Goal: Task Accomplishment & Management: Manage account settings

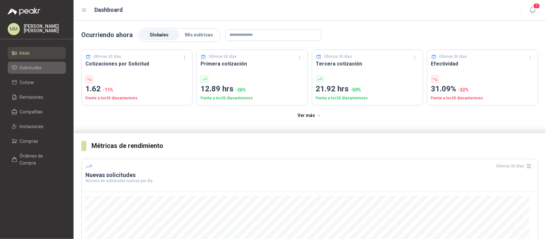
click at [29, 66] on span "Solicitudes" at bounding box center [31, 67] width 22 height 7
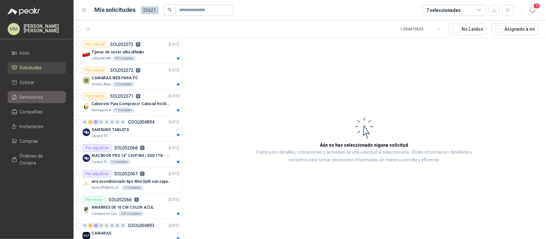
click at [42, 97] on span "Remisiones" at bounding box center [32, 97] width 24 height 7
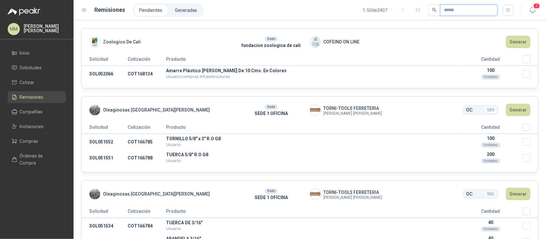
click at [454, 5] on input "text" at bounding box center [466, 10] width 45 height 11
paste input "*********"
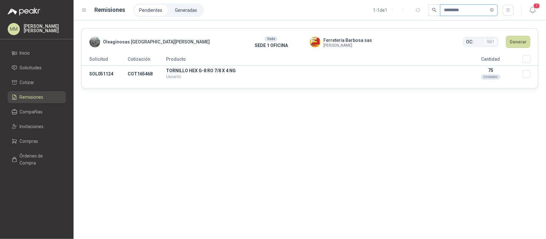
type input "*********"
click at [519, 42] on button "Generar" at bounding box center [518, 42] width 24 height 12
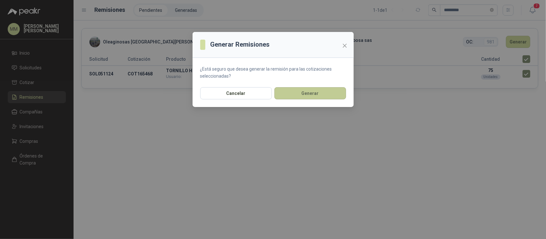
click at [282, 93] on button "Generar" at bounding box center [310, 93] width 72 height 12
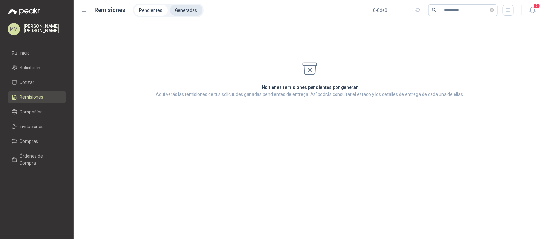
click at [185, 9] on li "Generadas" at bounding box center [186, 10] width 32 height 11
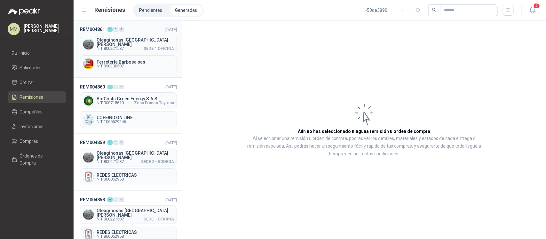
click at [135, 51] on div "Oleaginosas San Fernando NIT 800221587 SEDE 1 OFICINA" at bounding box center [128, 44] width 97 height 19
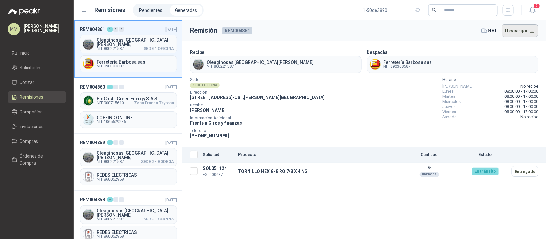
click at [517, 30] on button "Descargar" at bounding box center [520, 30] width 37 height 13
click at [406, 132] on div "Sede SEDE 1 OFICINA Dirección CALLE 4 No.27 -79 - Cali , Valle del Cauca Recibe…" at bounding box center [364, 108] width 348 height 61
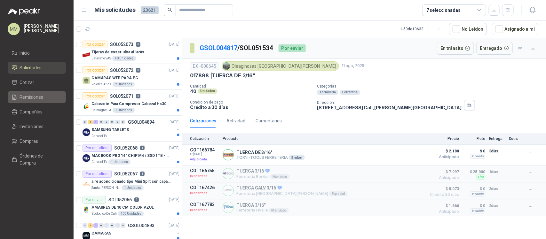
click at [42, 103] on link "Remisiones" at bounding box center [37, 97] width 58 height 12
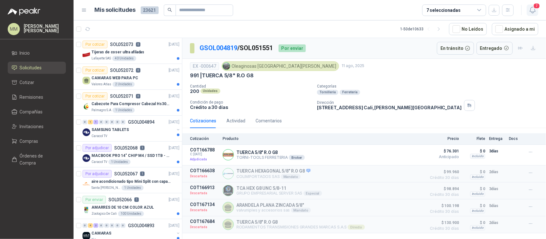
click at [535, 10] on icon "button" at bounding box center [532, 10] width 8 height 8
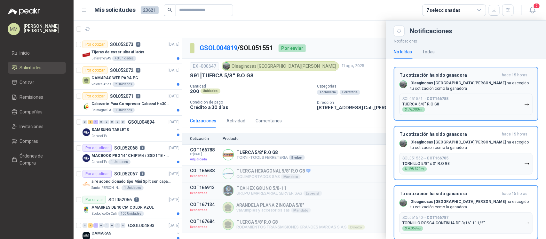
click at [478, 98] on button "SOL051551 → COT166788 TUERCA 5/8" R.O G8 $ 76.300 ,61" at bounding box center [465, 104] width 133 height 21
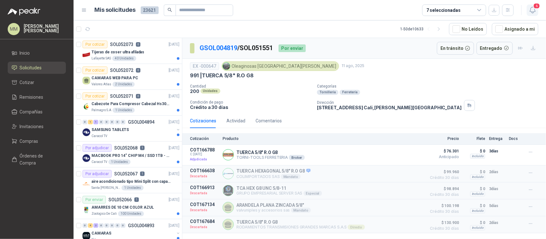
click at [533, 9] on icon "button" at bounding box center [532, 10] width 8 height 8
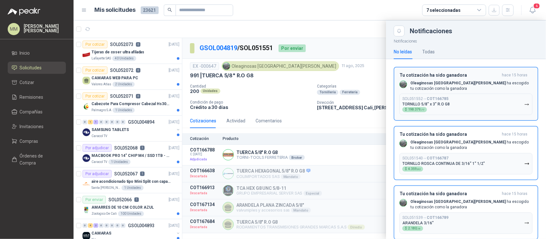
click at [491, 91] on div "Tu cotización ha sido ganadora hace 15 horas Oleaginosas San Fernando ha escogi…" at bounding box center [465, 94] width 133 height 43
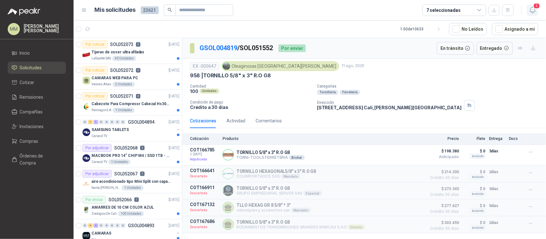
click at [536, 10] on icon "button" at bounding box center [532, 10] width 8 height 8
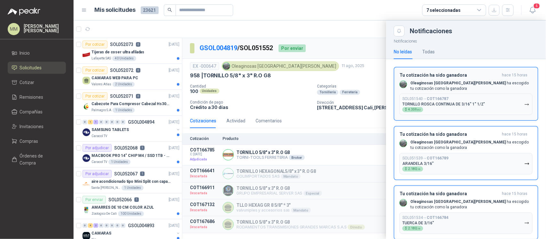
click at [481, 95] on button "SOL051540 → COT166787 TORNILLO ROSCA CONTINUA DE 3/16" 1" 1/2" $ 4.359 ,82" at bounding box center [465, 104] width 133 height 21
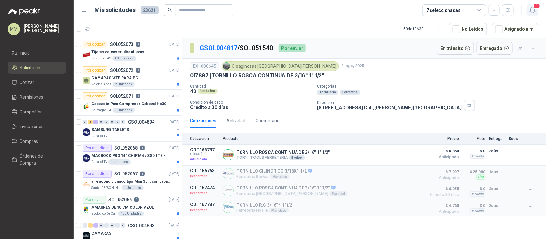
click at [532, 10] on icon "button" at bounding box center [532, 10] width 8 height 8
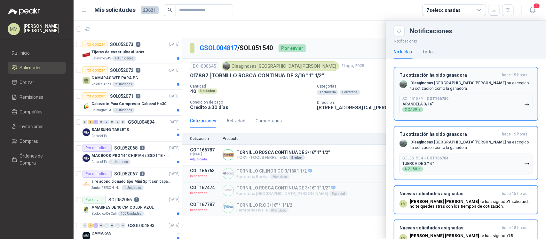
click at [477, 103] on button "SOL051539 → COT166789 ARANDELA 3/16" $ 2.180 ,16" at bounding box center [465, 104] width 133 height 21
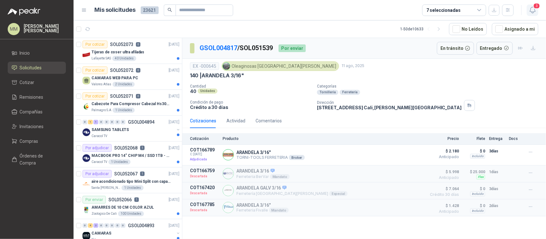
click at [534, 12] on icon "button" at bounding box center [532, 10] width 8 height 8
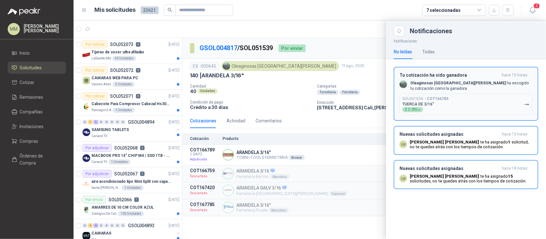
click at [475, 103] on button "SOL051534 → COT166784 TUERCA DE 3/16" $ 2.180 ,16" at bounding box center [465, 104] width 133 height 21
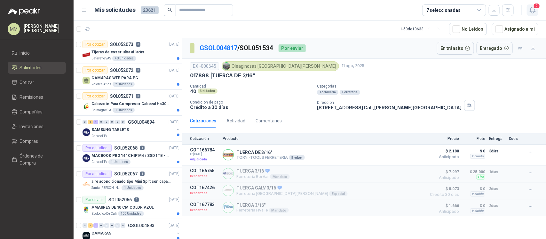
click at [532, 8] on icon "button" at bounding box center [532, 10] width 8 height 8
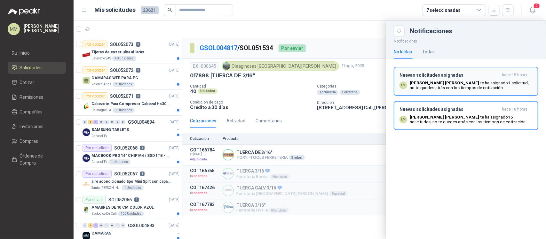
click at [473, 88] on p "Luis Miguel Martinez te ha asignado 1 solicitud , no te quedes atrás con los ti…" at bounding box center [471, 86] width 123 height 10
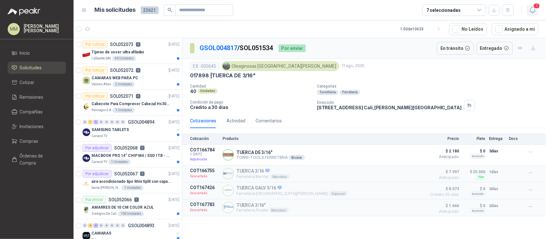
click at [534, 12] on icon "button" at bounding box center [531, 10] width 5 height 6
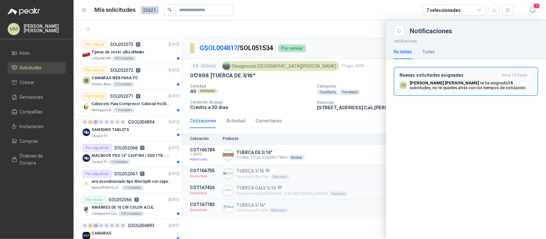
click at [508, 82] on b "15" at bounding box center [510, 83] width 5 height 5
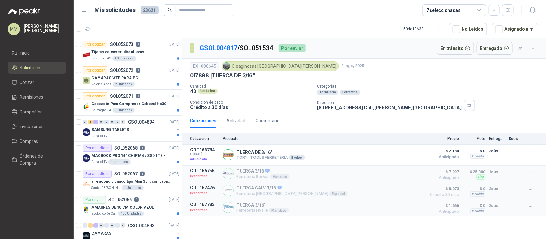
click at [376, 77] on div "017898 | TUERCA DE 3/16"" at bounding box center [364, 75] width 348 height 7
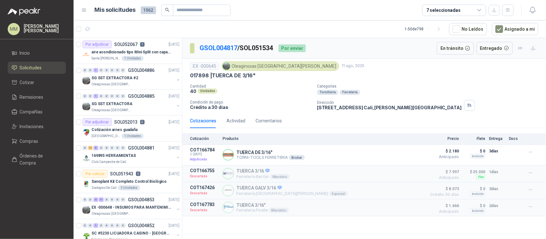
click at [407, 65] on div "EX -000645 Oleaginosas San Fernando 11 ago, 2025" at bounding box center [364, 66] width 348 height 10
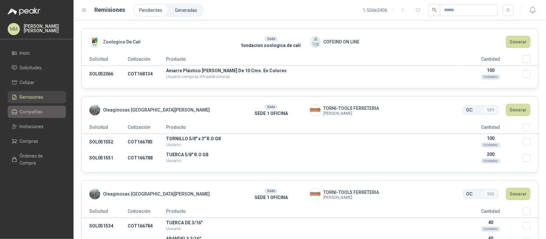
click at [38, 114] on span "Compañías" at bounding box center [31, 111] width 23 height 7
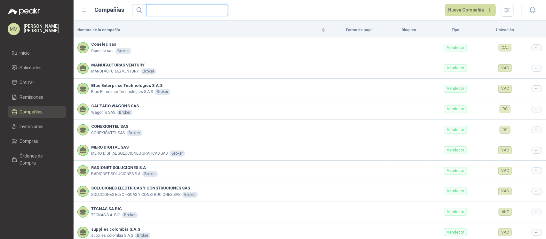
click at [177, 13] on input "text" at bounding box center [184, 10] width 69 height 12
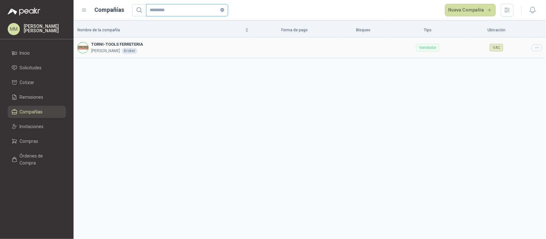
type input "*********"
click at [534, 47] on icon at bounding box center [536, 47] width 5 height 5
click at [517, 58] on span "Editar compañía" at bounding box center [520, 58] width 33 height 7
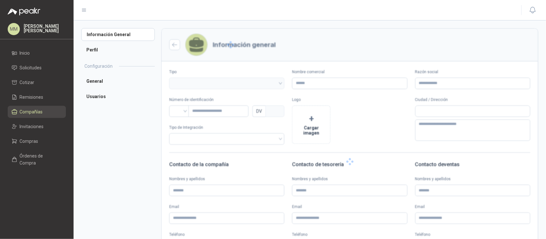
type input "**********"
type input "*******"
type input "*"
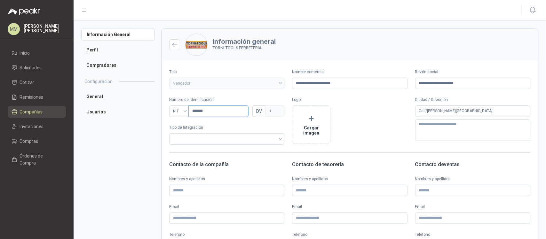
click at [217, 111] on input "*******" at bounding box center [218, 111] width 60 height 12
